Goal: Transaction & Acquisition: Purchase product/service

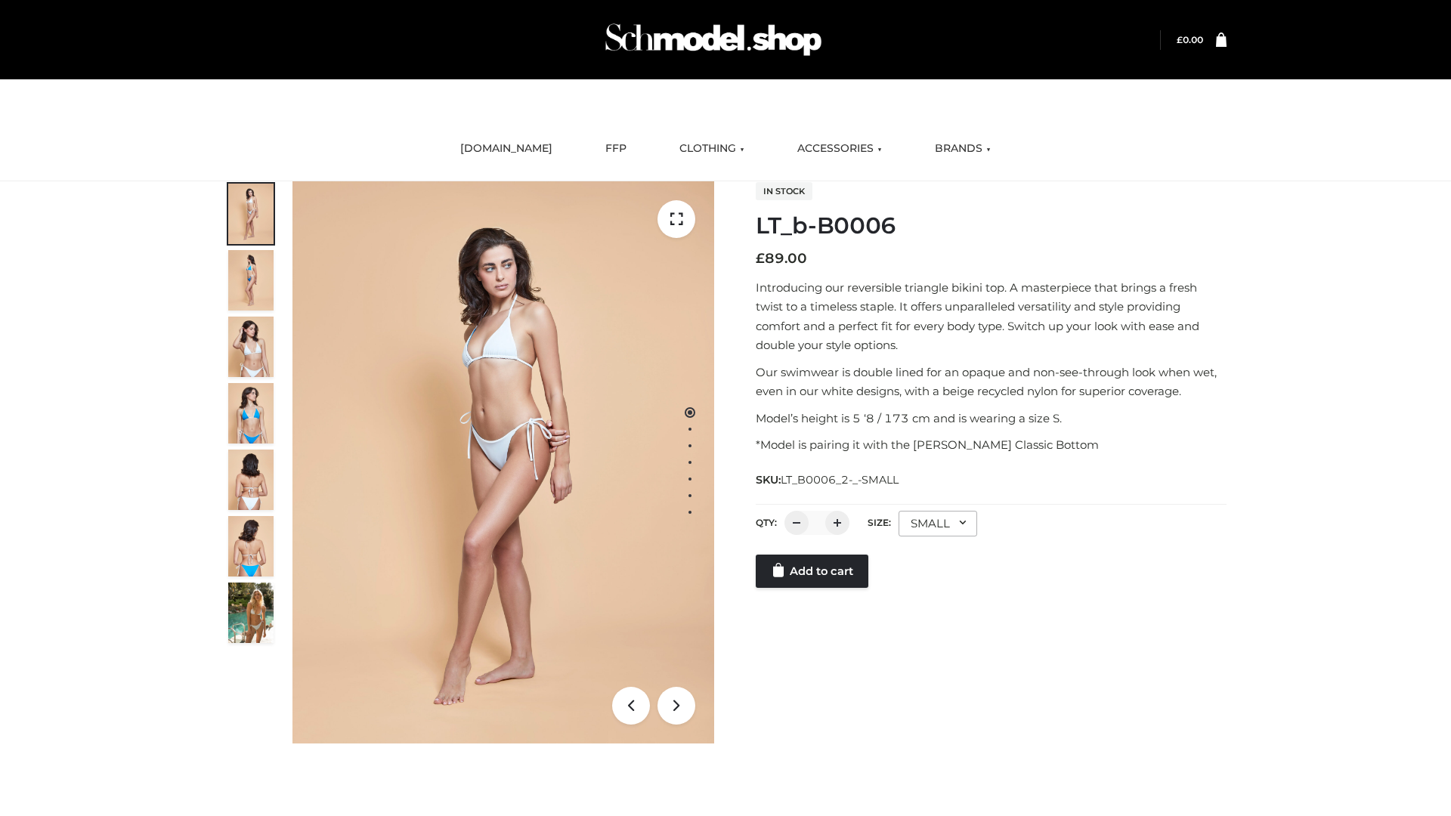
click at [813, 588] on link "Add to cart" at bounding box center [812, 571] width 113 height 33
